Goal: Task Accomplishment & Management: Manage account settings

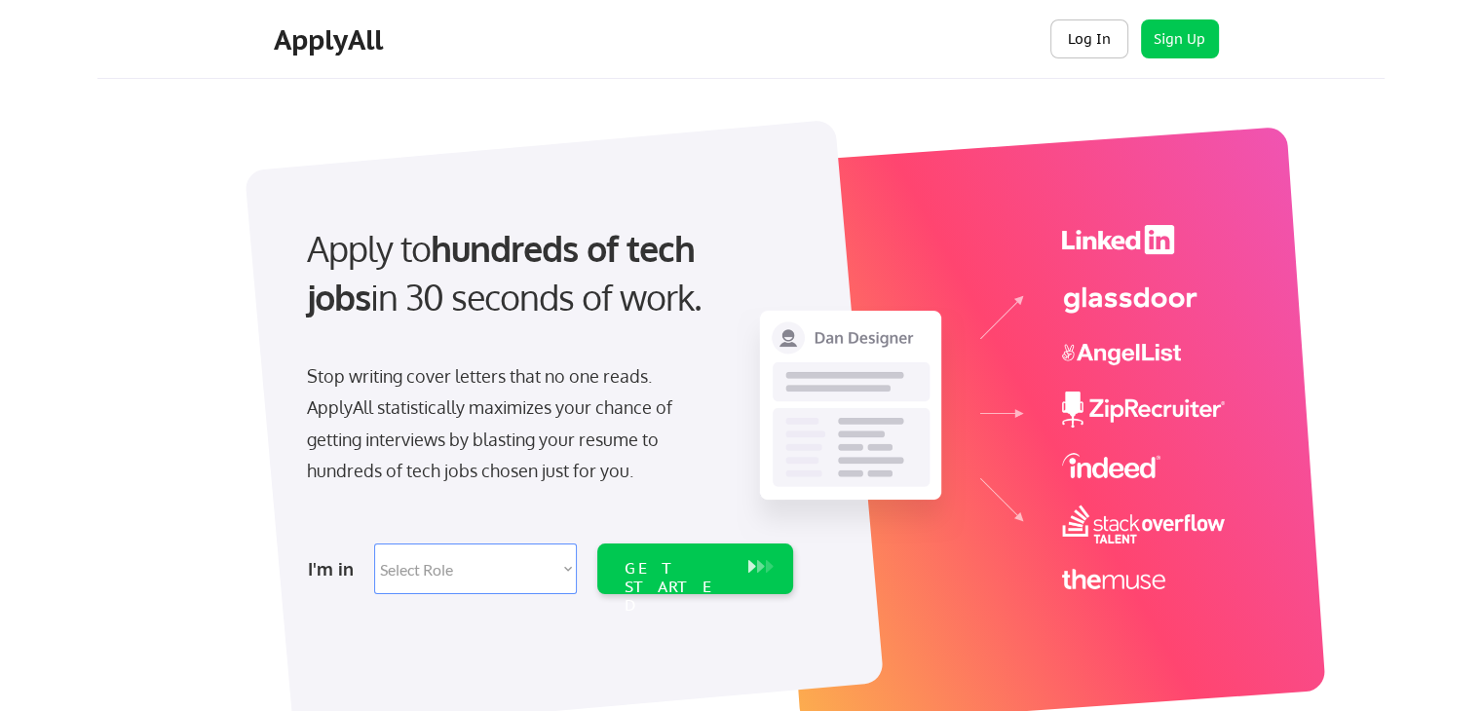
click at [1082, 44] on button "Log In" at bounding box center [1090, 38] width 78 height 39
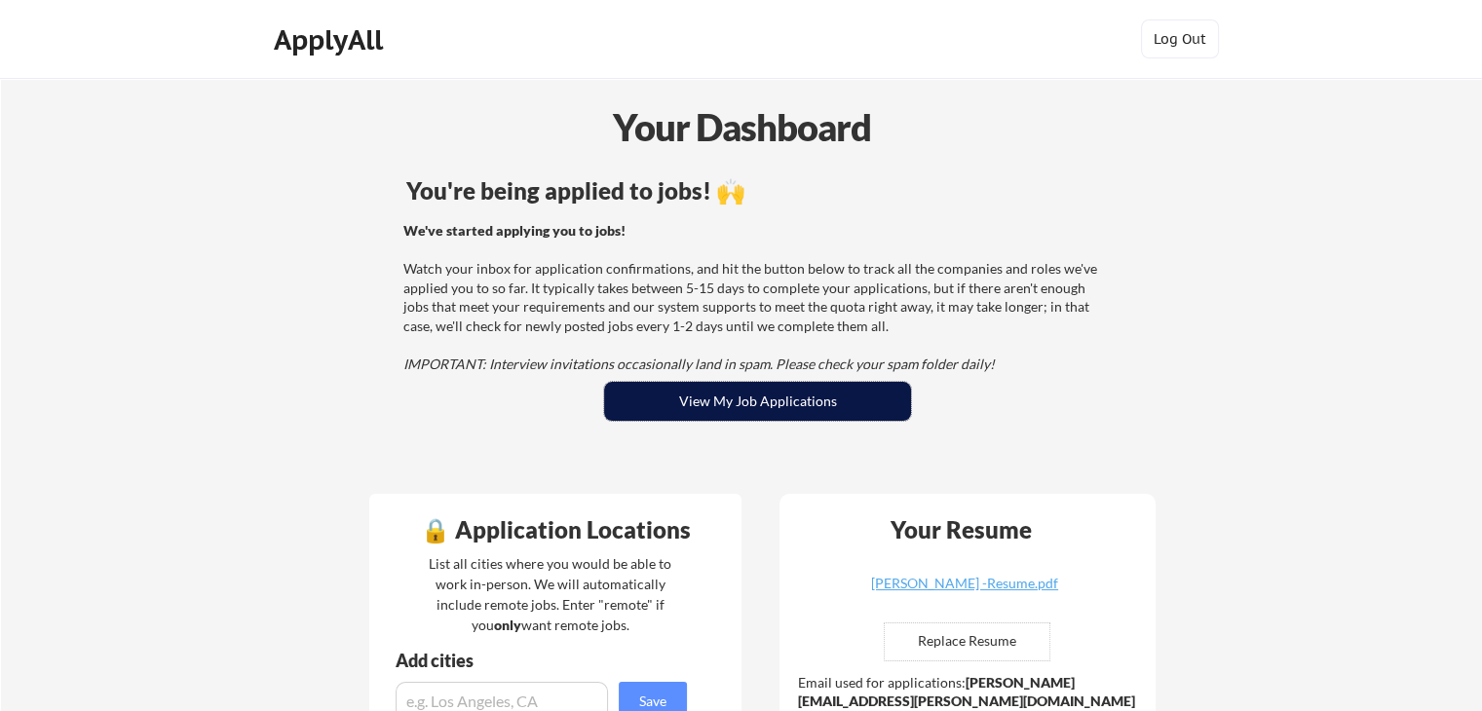
click at [776, 411] on button "View My Job Applications" at bounding box center [757, 401] width 307 height 39
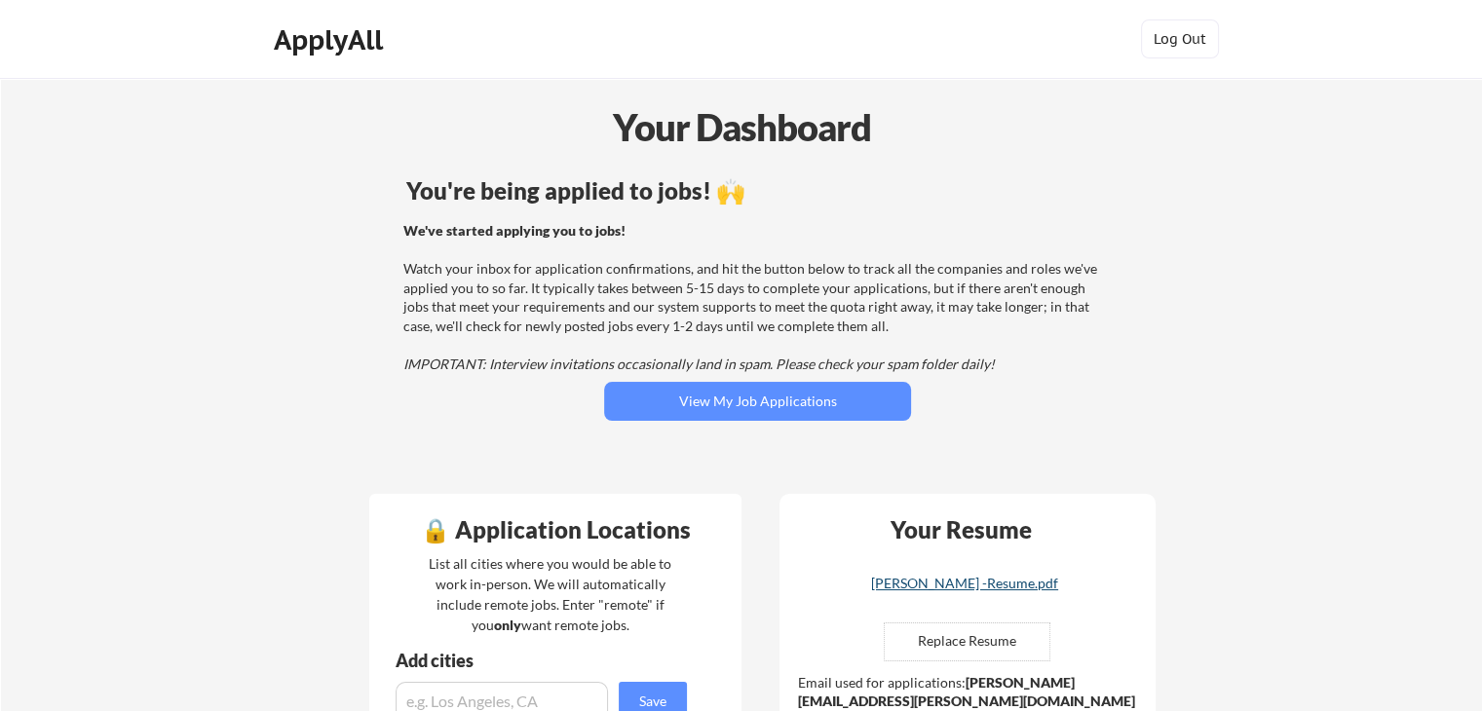
click at [994, 585] on div "[PERSON_NAME] -Resume.pdf" at bounding box center [965, 584] width 232 height 14
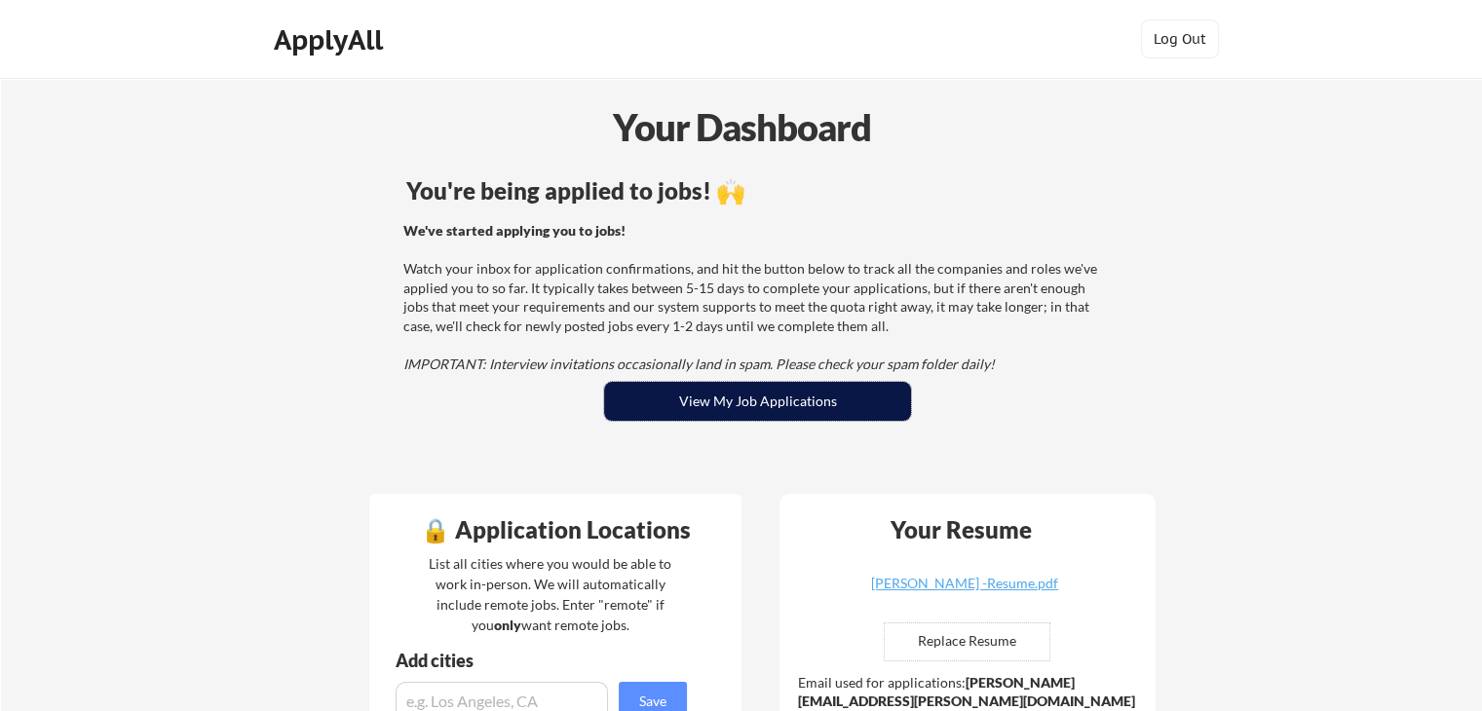
click at [682, 394] on button "View My Job Applications" at bounding box center [757, 401] width 307 height 39
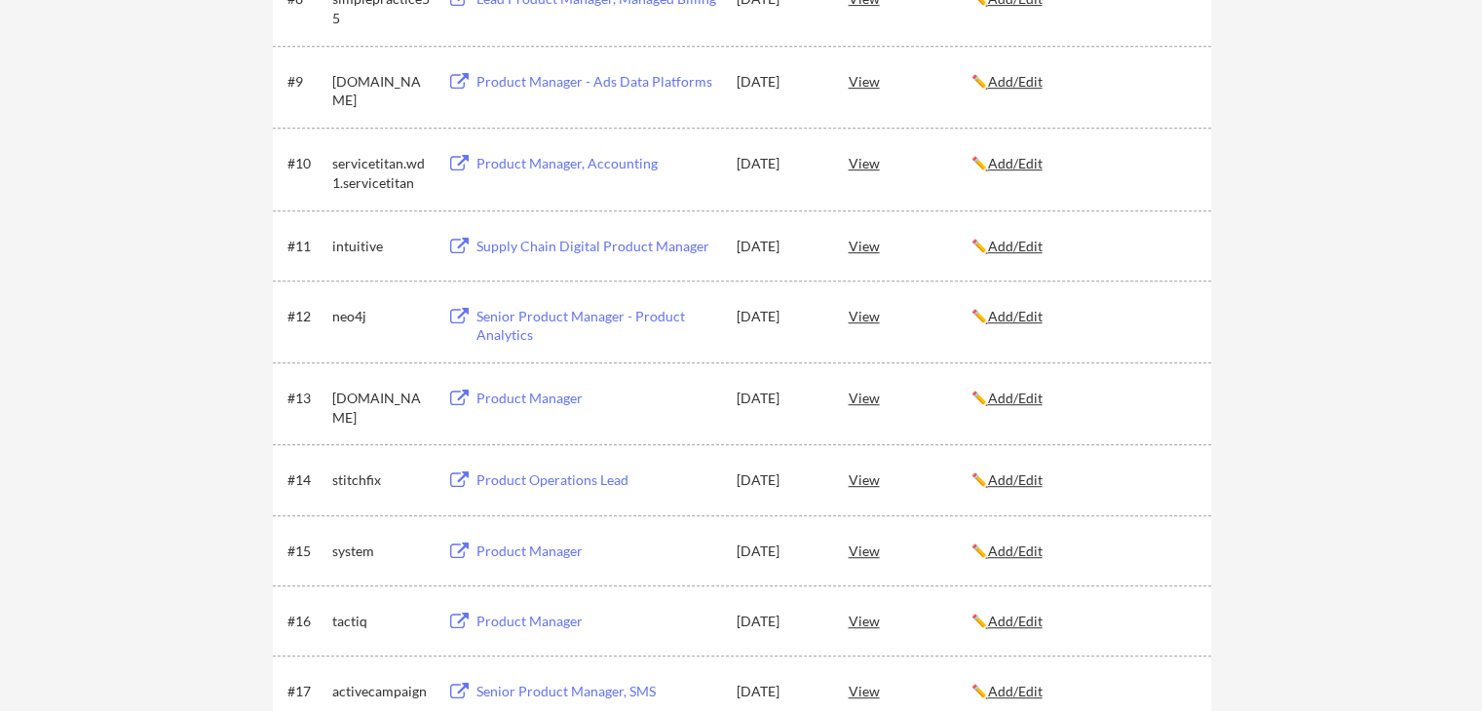
scroll to position [975, 0]
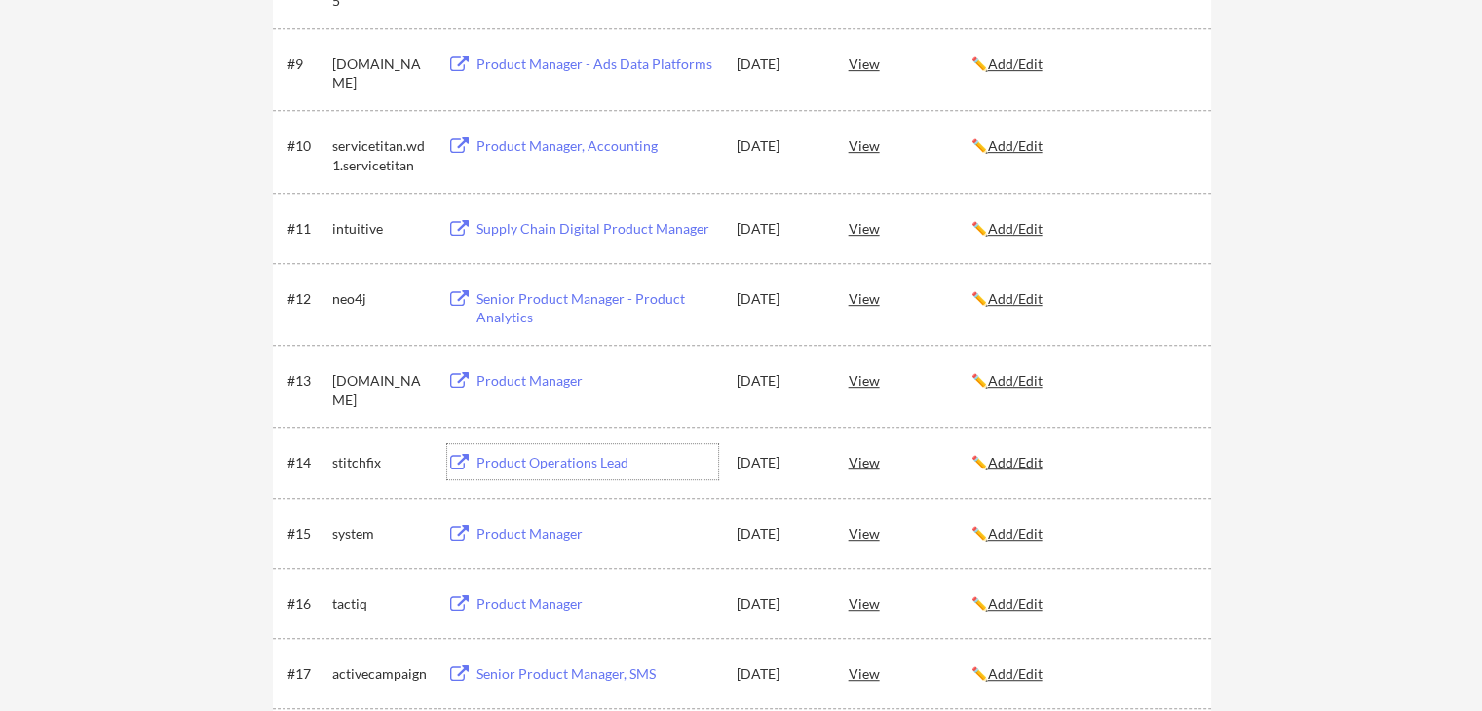
click at [583, 468] on div "Product Operations Lead" at bounding box center [598, 462] width 242 height 19
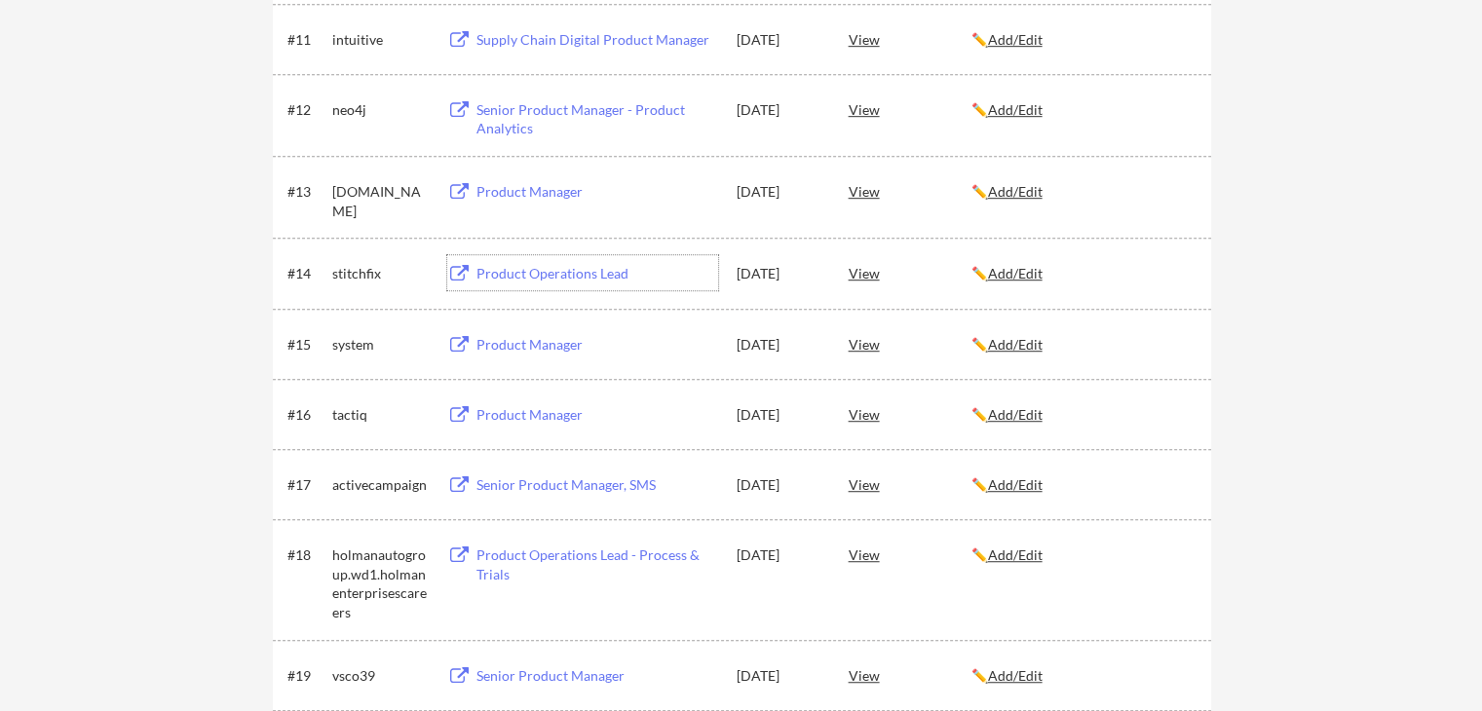
scroll to position [1170, 0]
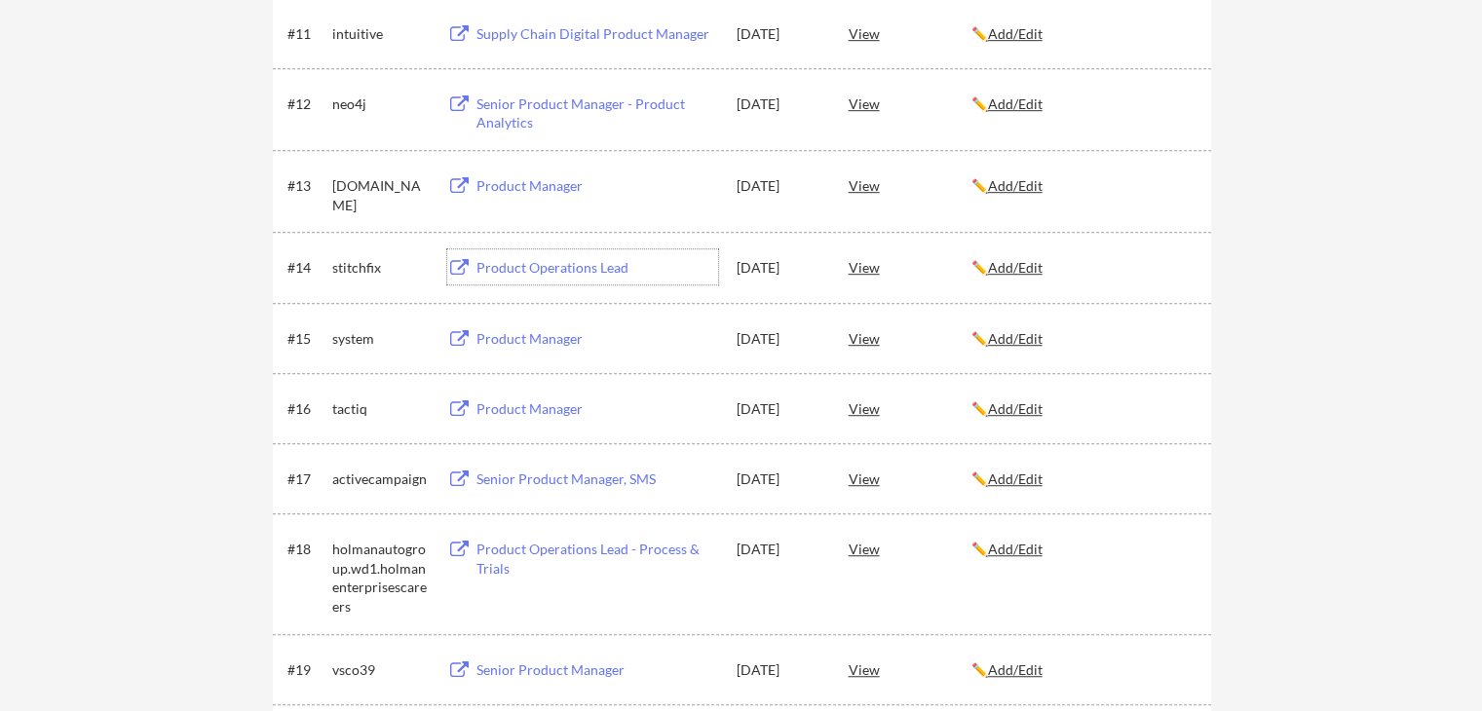
click at [854, 546] on div "View" at bounding box center [910, 548] width 123 height 35
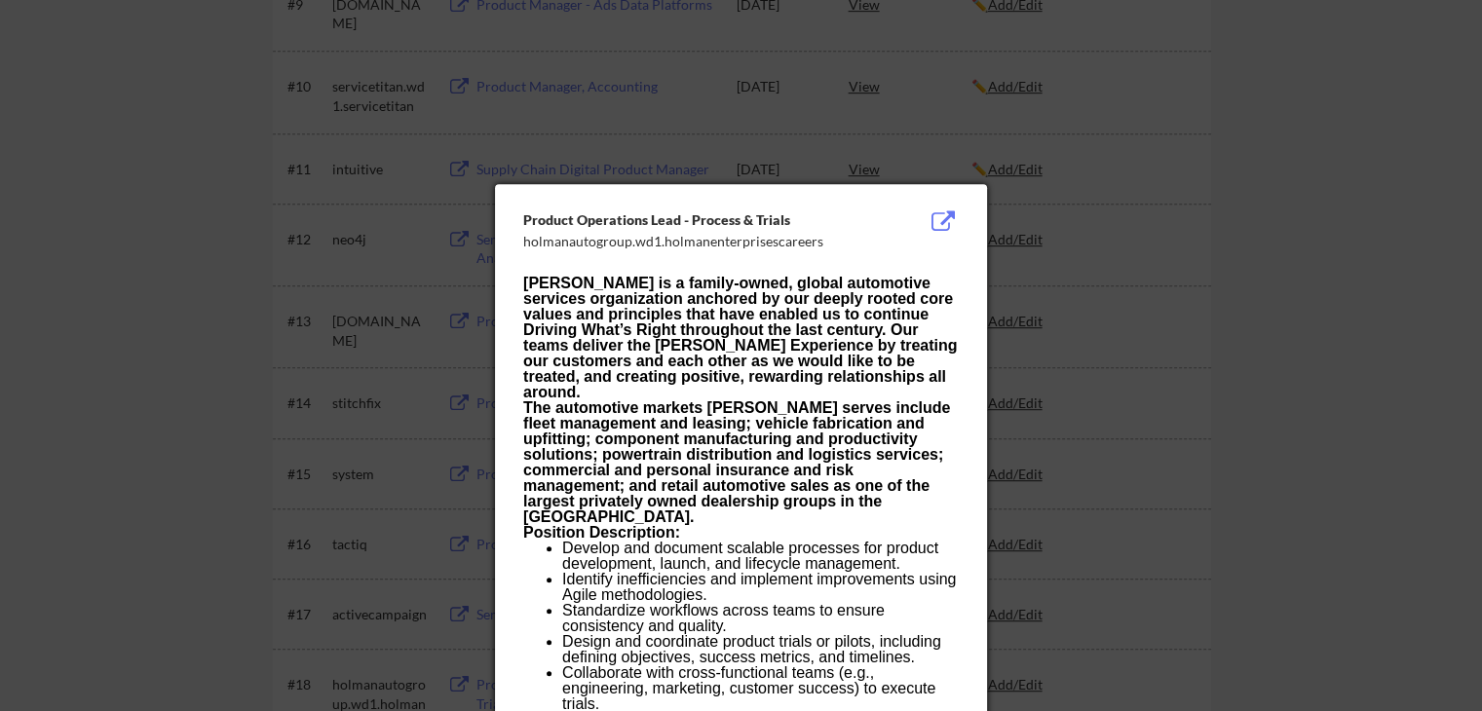
scroll to position [975, 0]
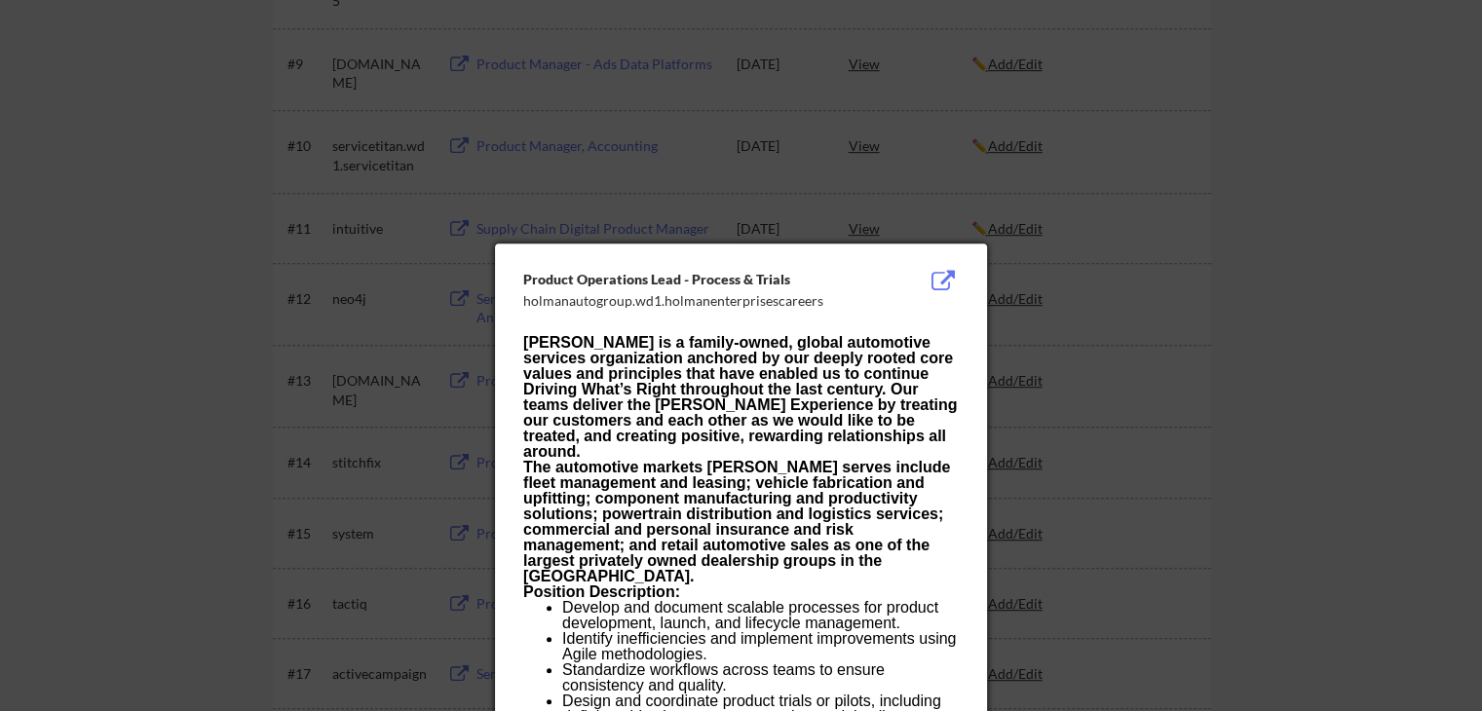
click at [179, 649] on div at bounding box center [741, 355] width 1482 height 711
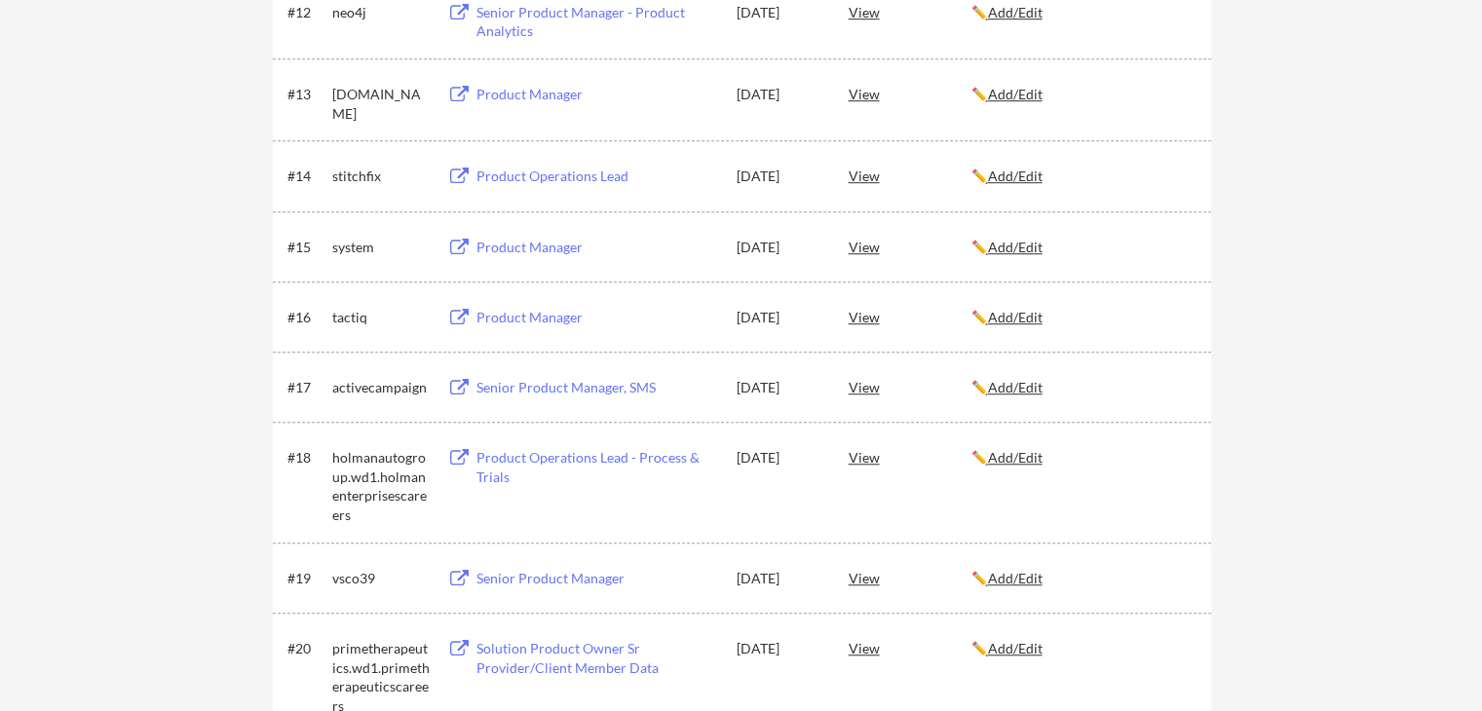
scroll to position [1267, 0]
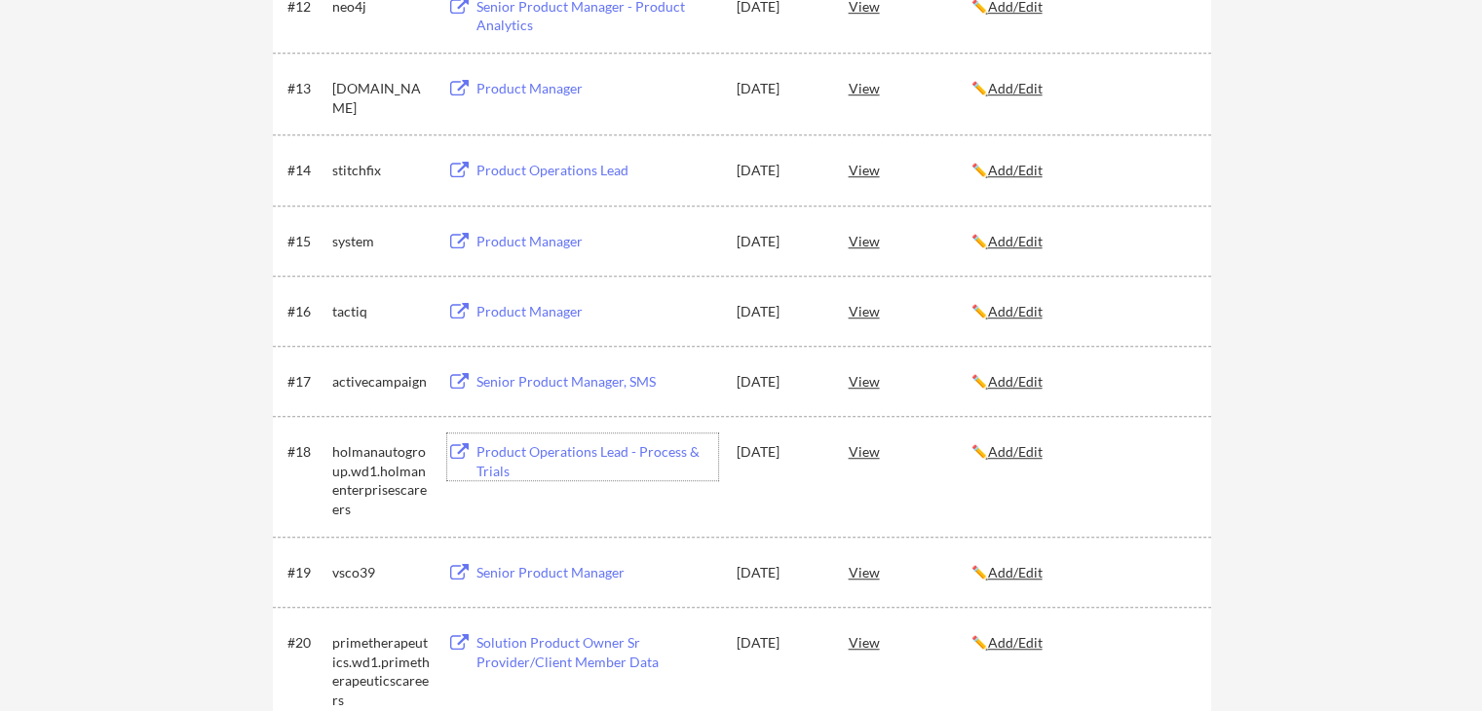
click at [632, 448] on div "Product Operations Lead - Process & Trials" at bounding box center [598, 461] width 242 height 38
